Goal: Transaction & Acquisition: Purchase product/service

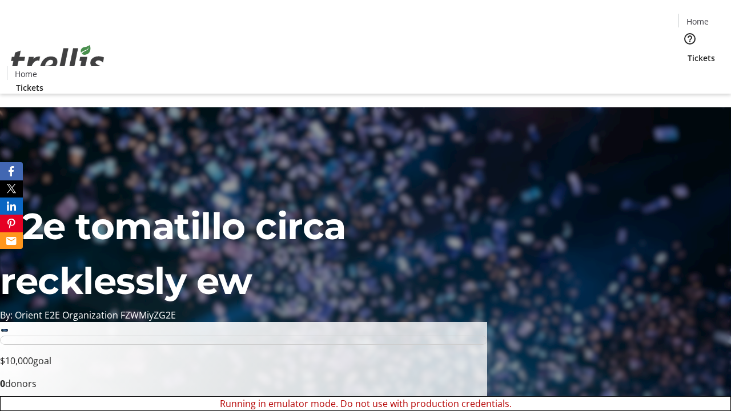
click at [699, 17] on span "Sign Up" at bounding box center [703, 16] width 33 height 14
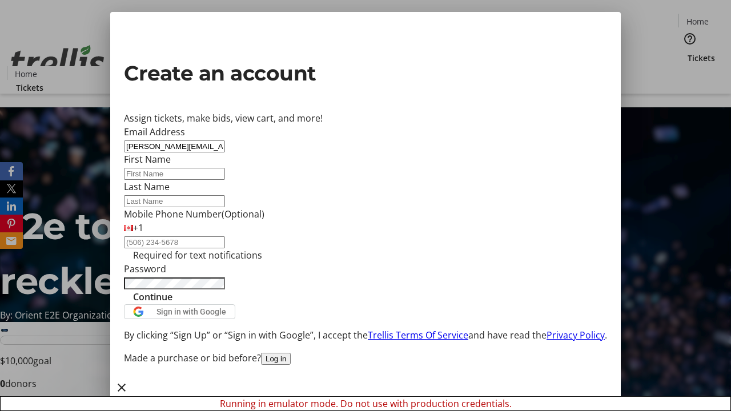
type input "[PERSON_NAME][EMAIL_ADDRESS][DOMAIN_NAME]"
type input "[PERSON_NAME]"
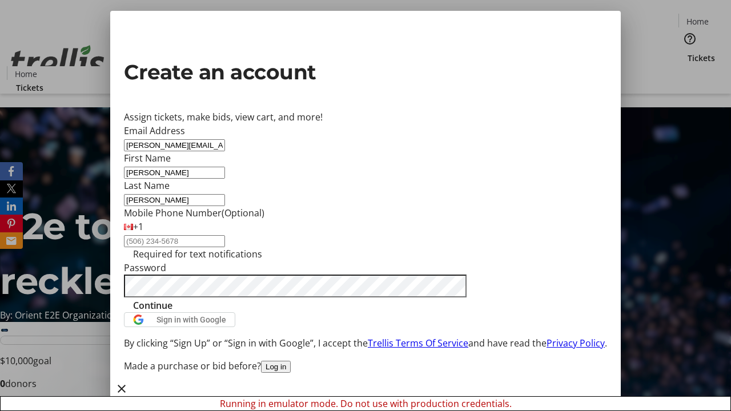
click at [172, 312] on span "Continue" at bounding box center [152, 306] width 39 height 14
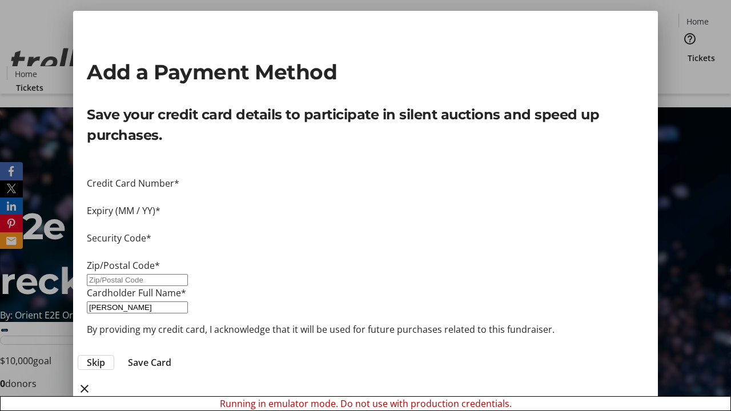
click at [105, 356] on span "Skip" at bounding box center [96, 363] width 18 height 14
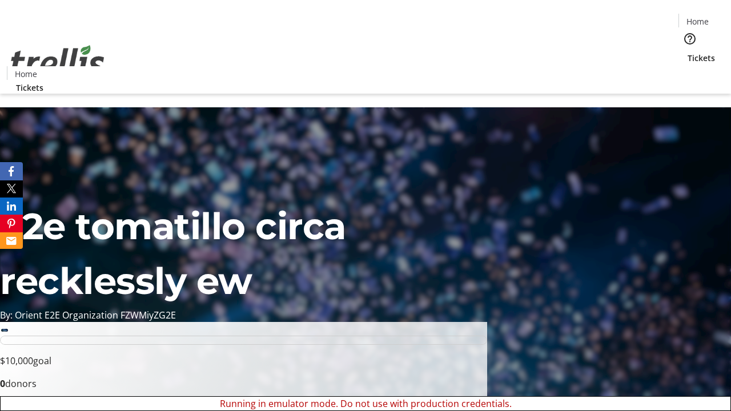
click at [688, 52] on span "Tickets" at bounding box center [701, 58] width 27 height 12
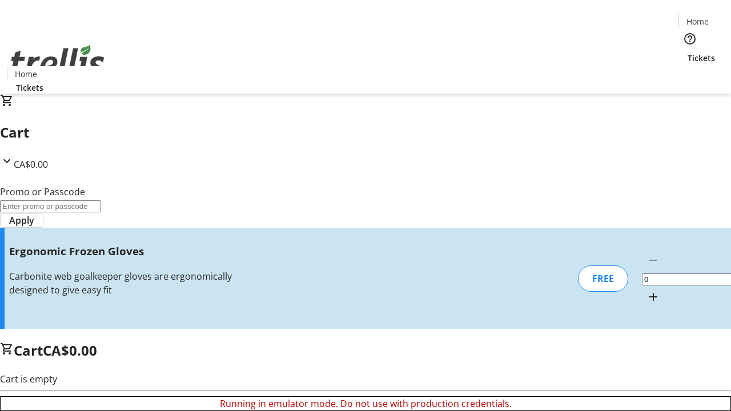
click at [647, 290] on mat-icon "Increment by one" at bounding box center [654, 297] width 14 height 14
type input "1"
